Goal: Task Accomplishment & Management: Complete application form

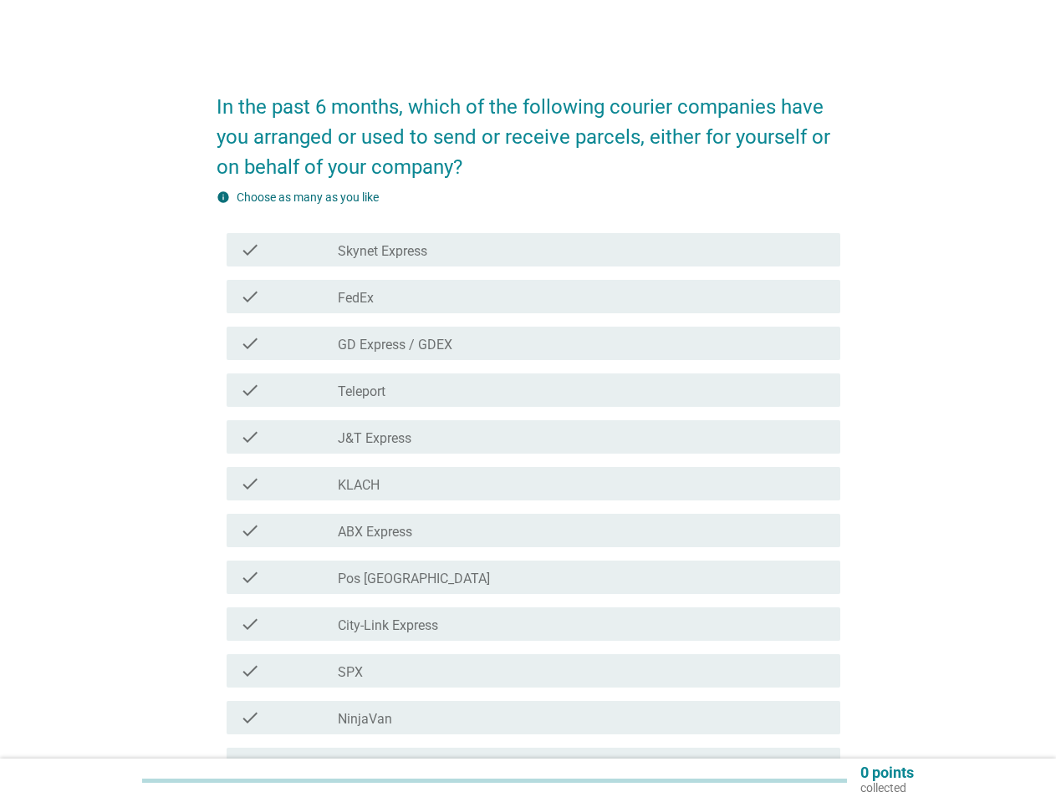
click at [528, 432] on div "check_box_outline_blank J&T Express" at bounding box center [582, 437] width 489 height 20
click at [528, 496] on div "check check_box_outline_blank KLACH" at bounding box center [532, 483] width 613 height 33
click at [533, 250] on div "check_box_outline_blank Skynet Express" at bounding box center [582, 250] width 489 height 20
click at [382, 252] on label "Skynet Express" at bounding box center [382, 251] width 89 height 17
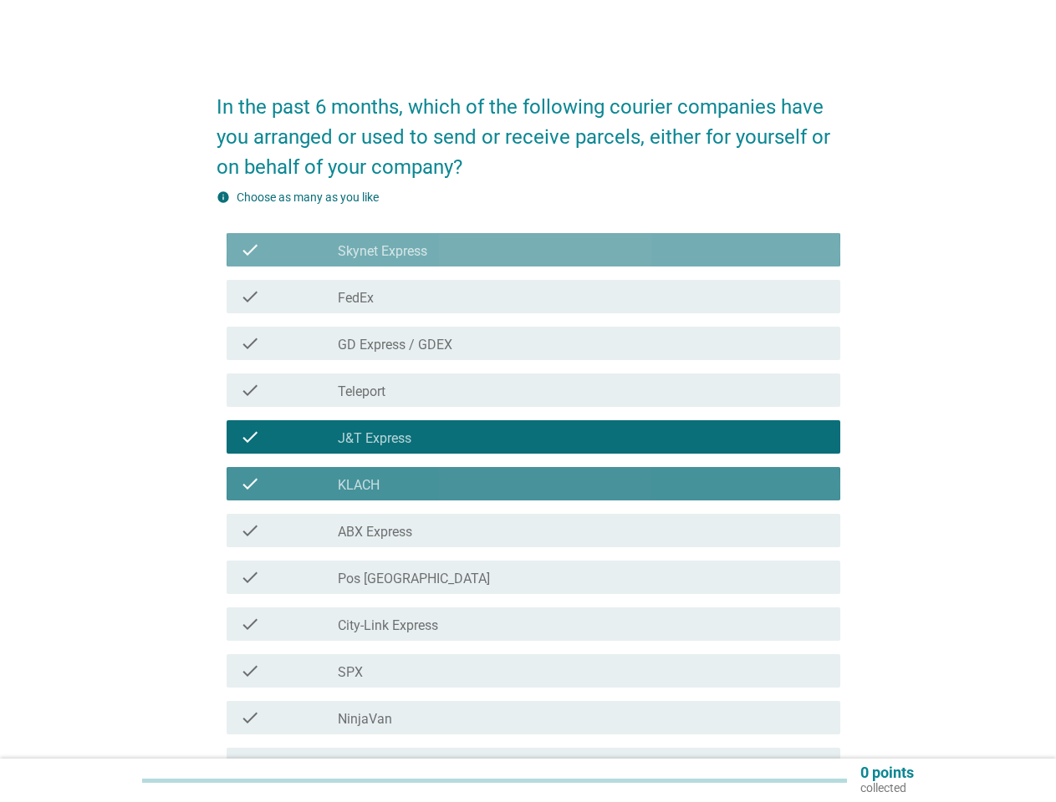
click at [382, 252] on label "Skynet Express" at bounding box center [382, 251] width 89 height 17
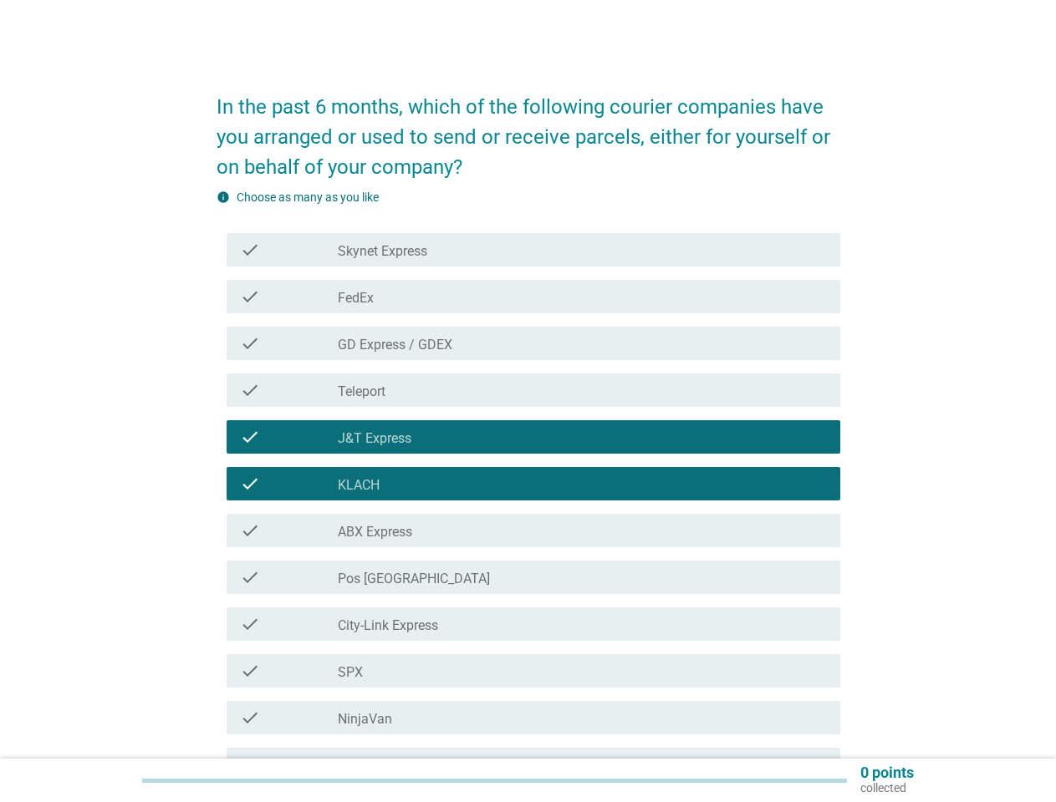
click at [533, 297] on div "check_box_outline_blank FedEx" at bounding box center [582, 297] width 489 height 20
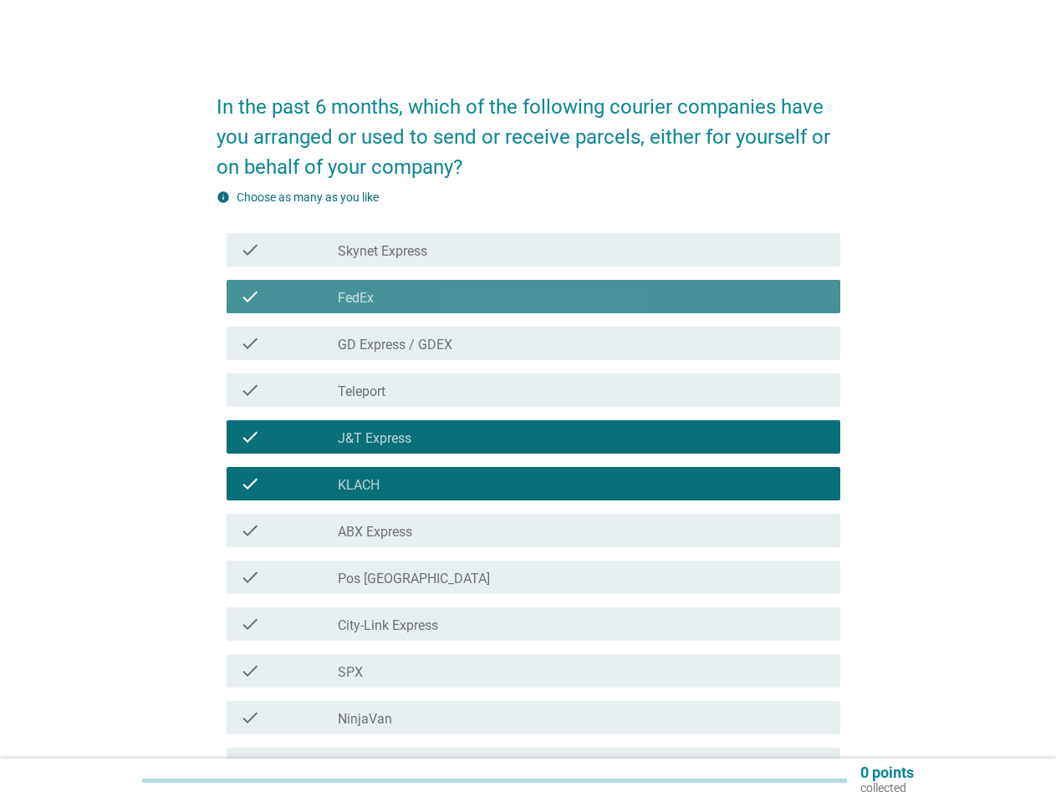
click at [533, 297] on div "check_box_outline_blank FedEx" at bounding box center [582, 297] width 489 height 20
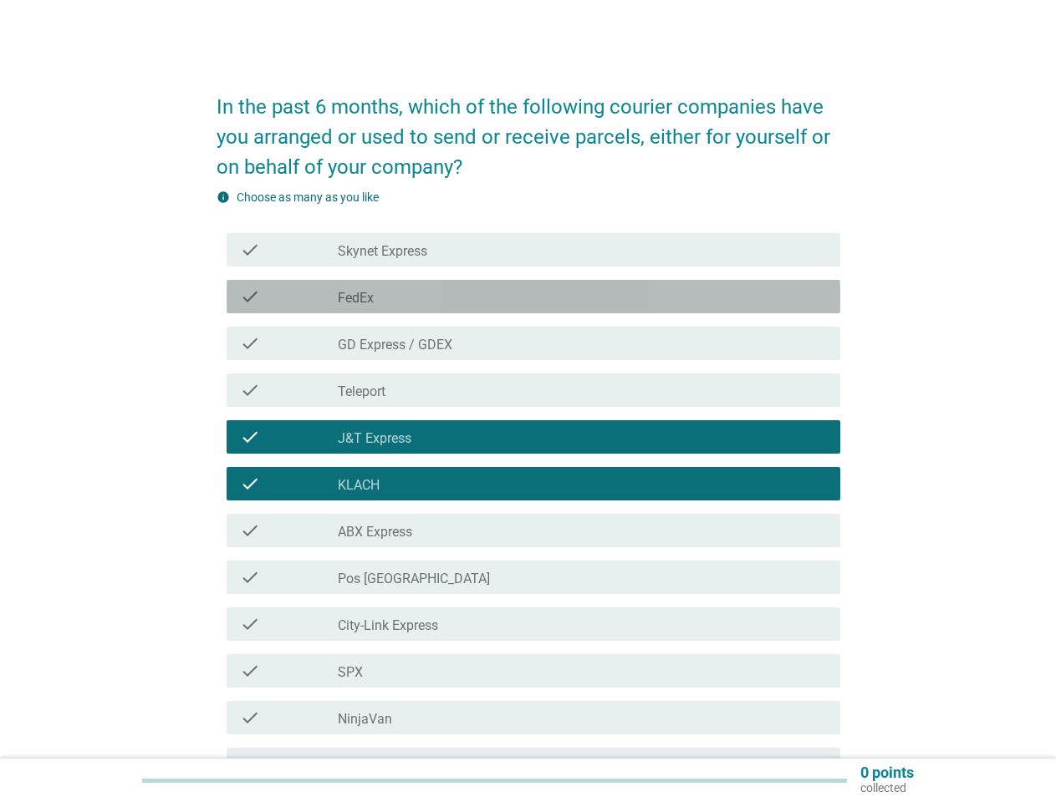
click at [355, 298] on label "FedEx" at bounding box center [356, 298] width 36 height 17
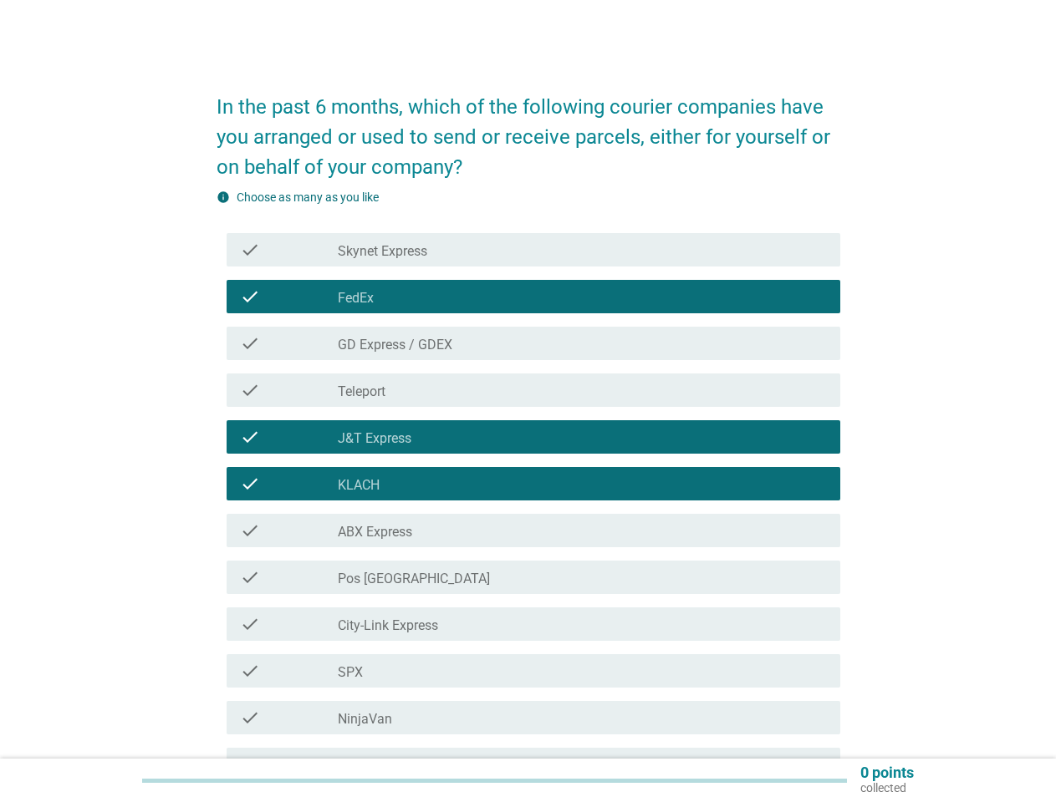
click at [355, 298] on label "FedEx" at bounding box center [356, 298] width 36 height 17
